Goal: Find specific page/section: Find specific page/section

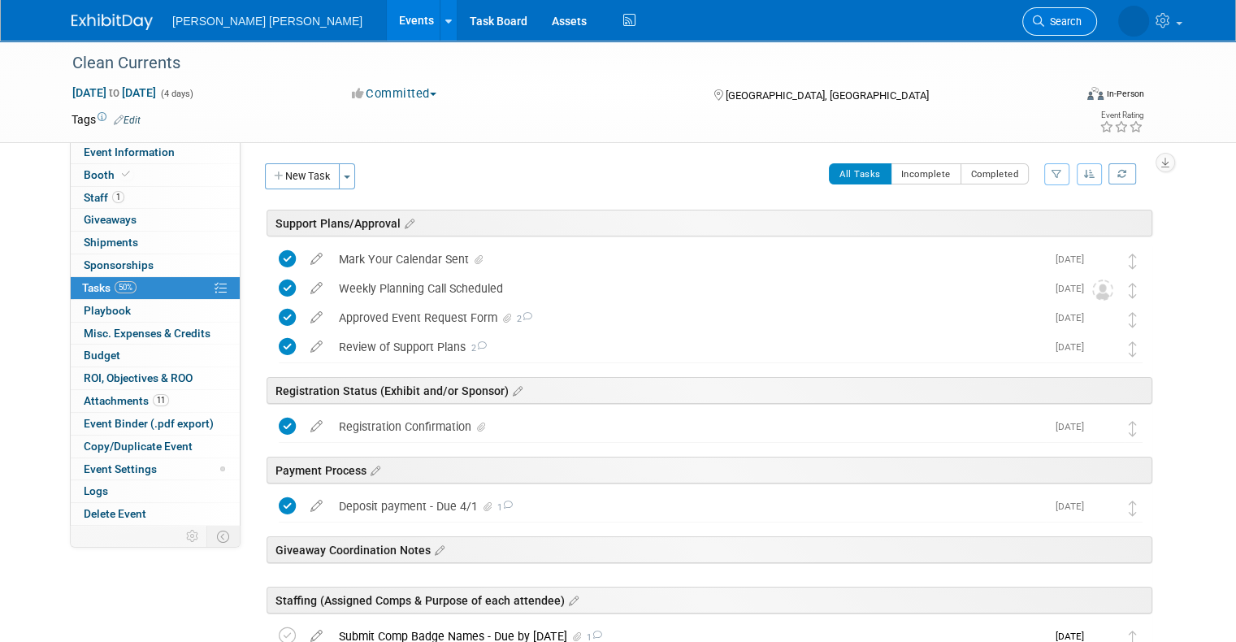
click at [1044, 24] on icon at bounding box center [1038, 20] width 11 height 11
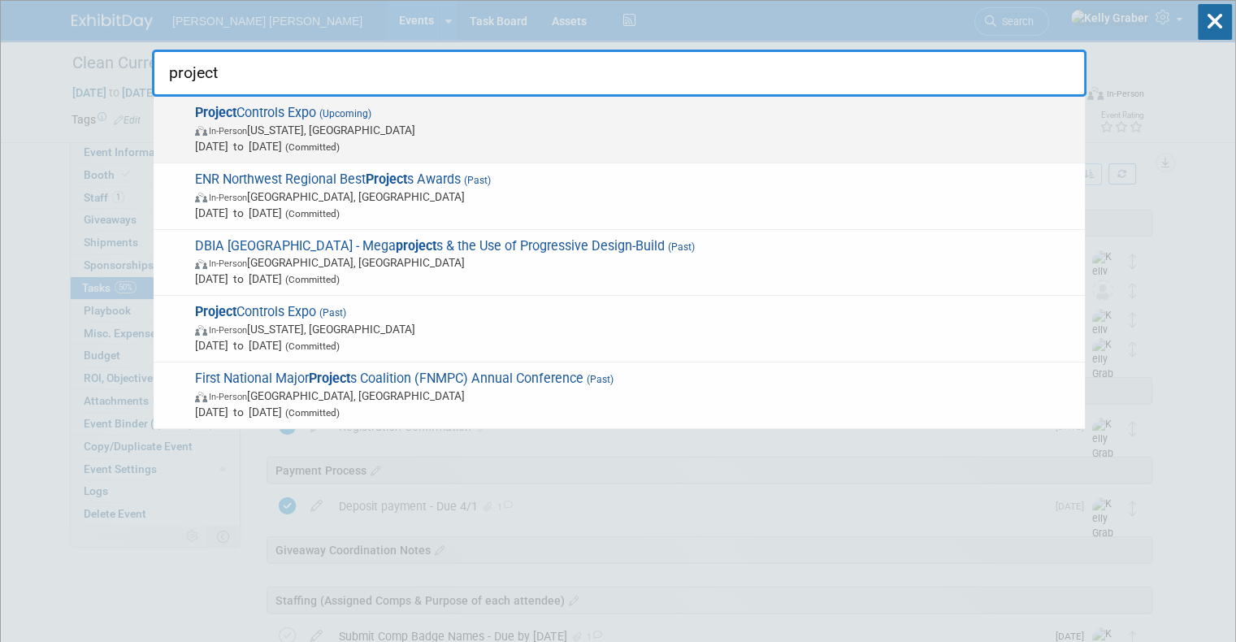
type input "project"
click at [246, 133] on span "In-Person" at bounding box center [228, 131] width 38 height 11
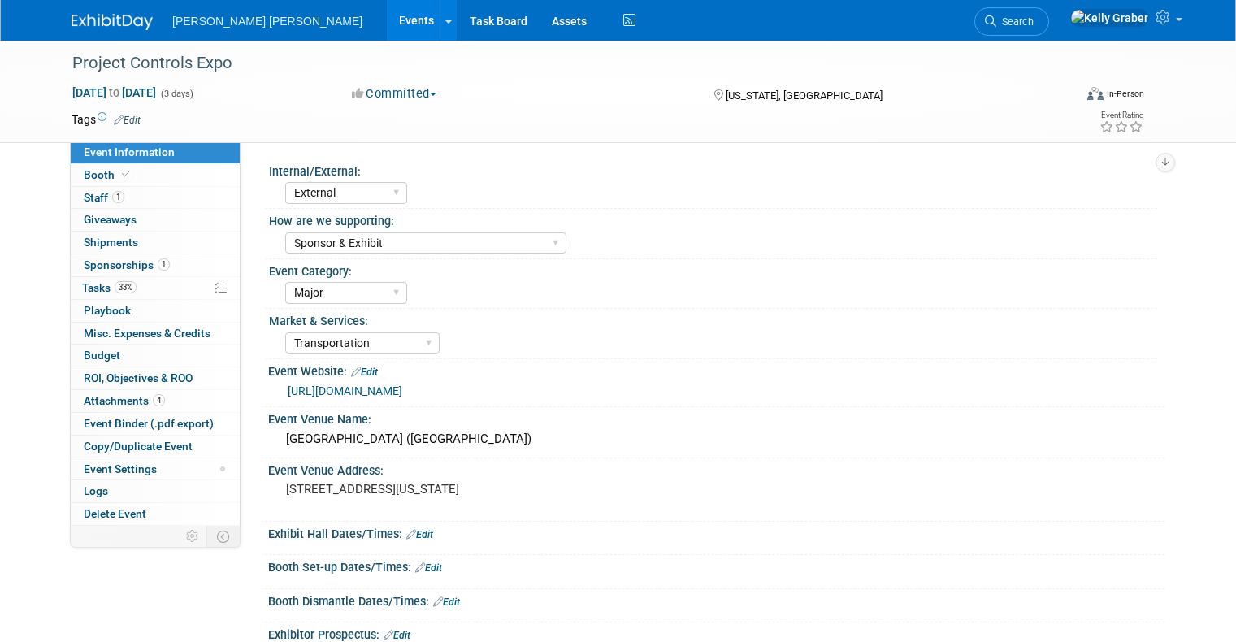
select select "External"
select select "Sponsor & Exhibit"
select select "Major"
select select "Transportation"
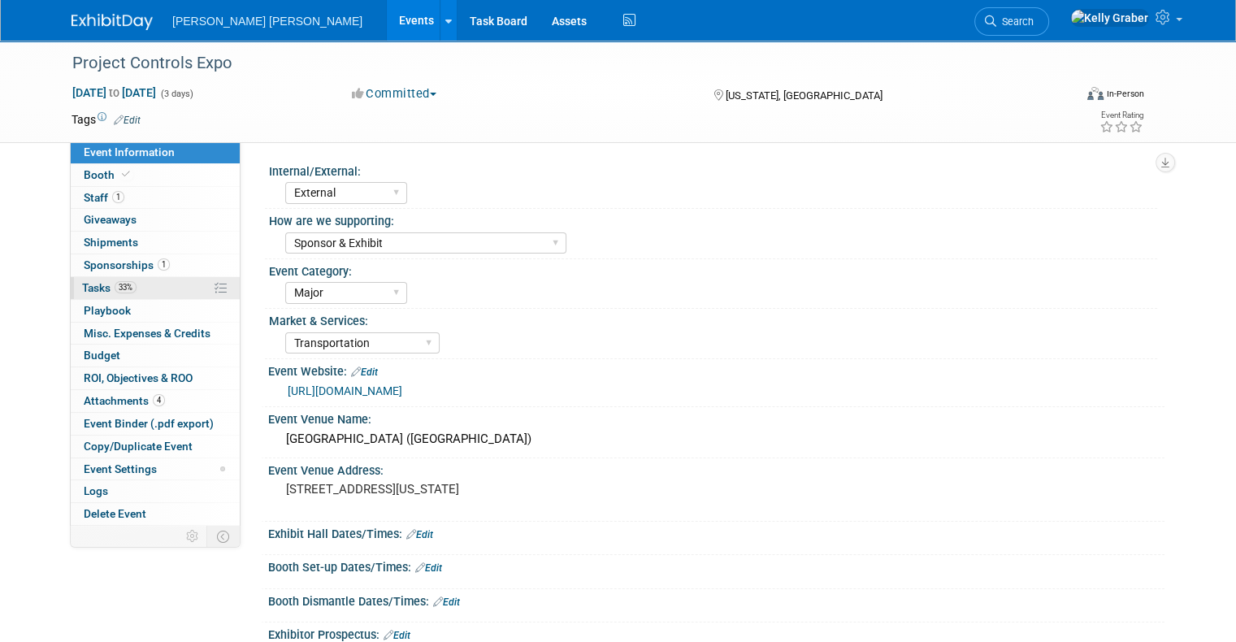
click at [82, 286] on span "Tasks 33%" at bounding box center [109, 287] width 54 height 13
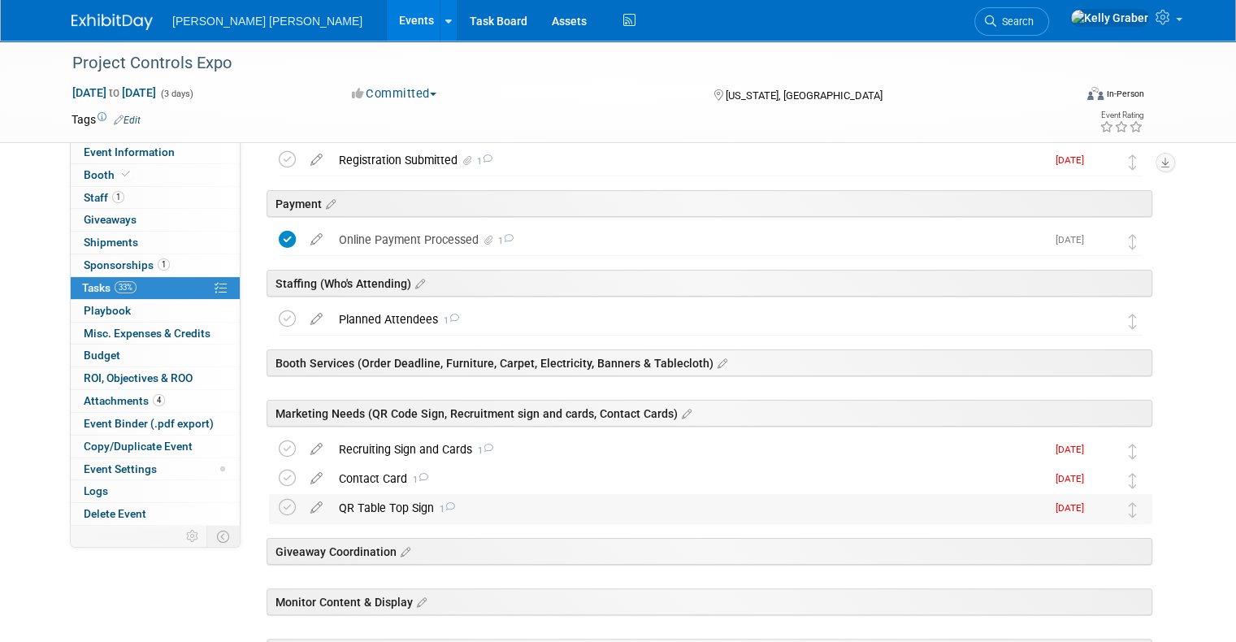
scroll to position [244, 0]
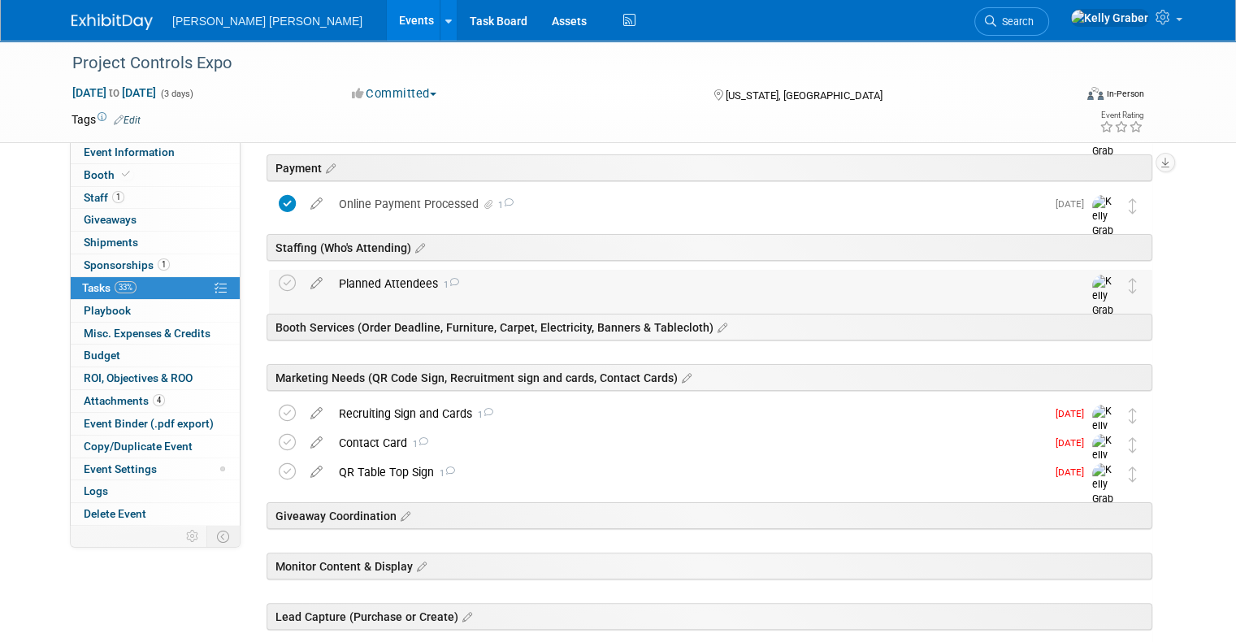
click at [449, 278] on icon at bounding box center [454, 282] width 11 height 9
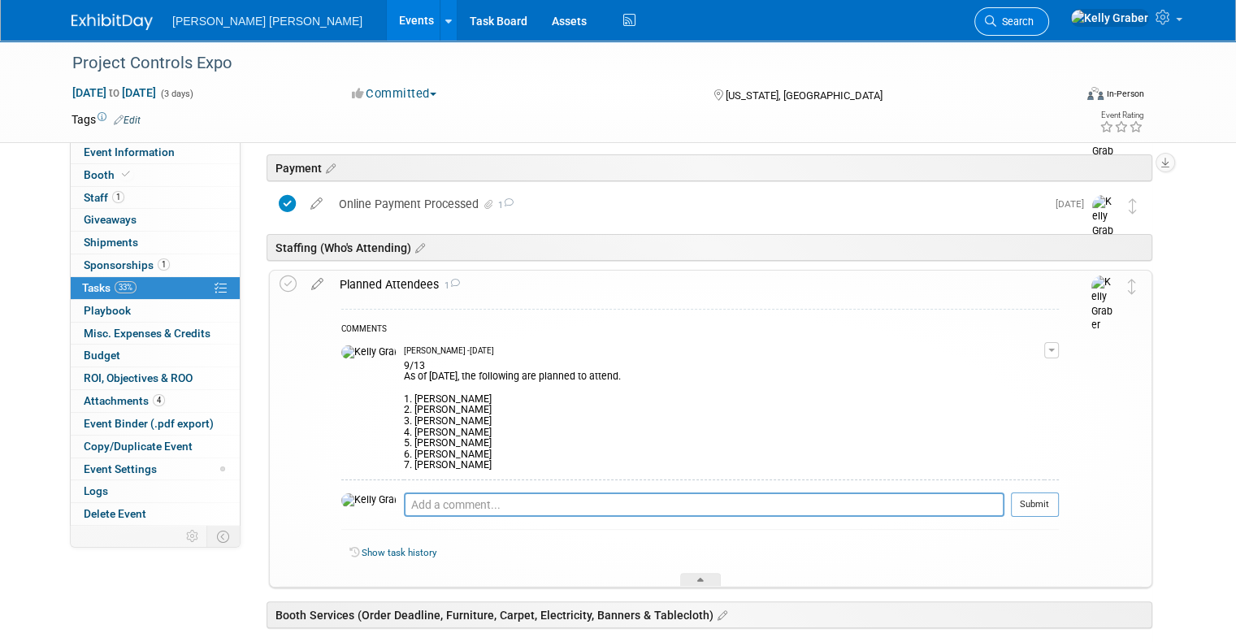
click at [1034, 18] on span "Search" at bounding box center [1014, 21] width 37 height 12
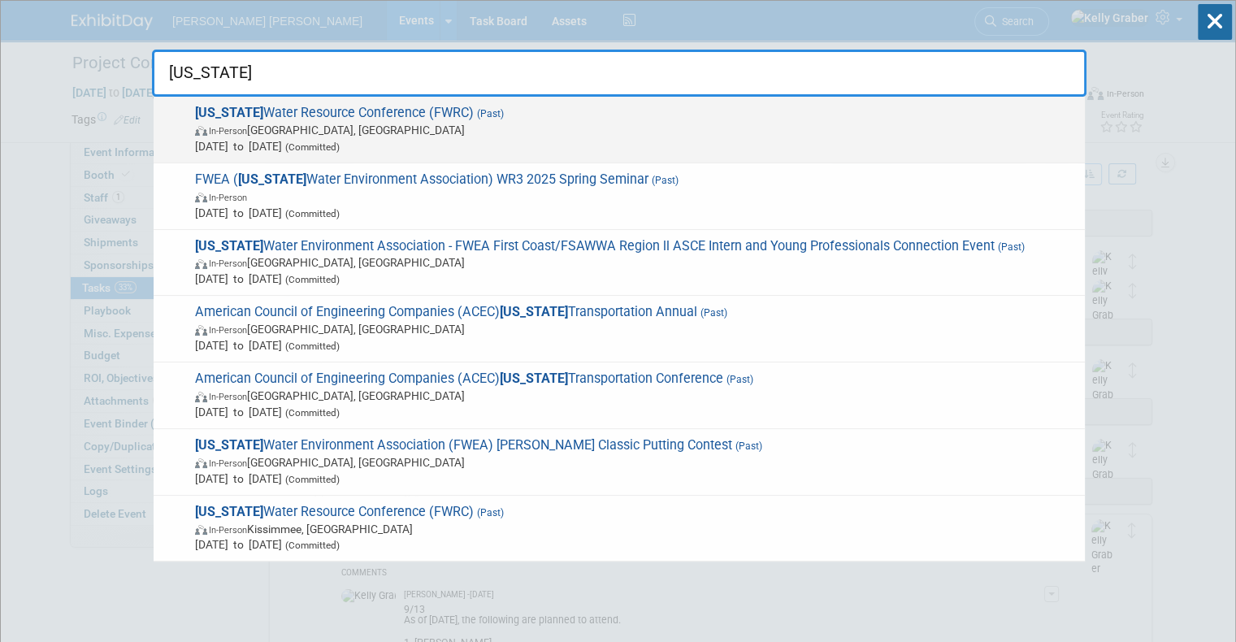
type input "[US_STATE]"
